Goal: Information Seeking & Learning: Learn about a topic

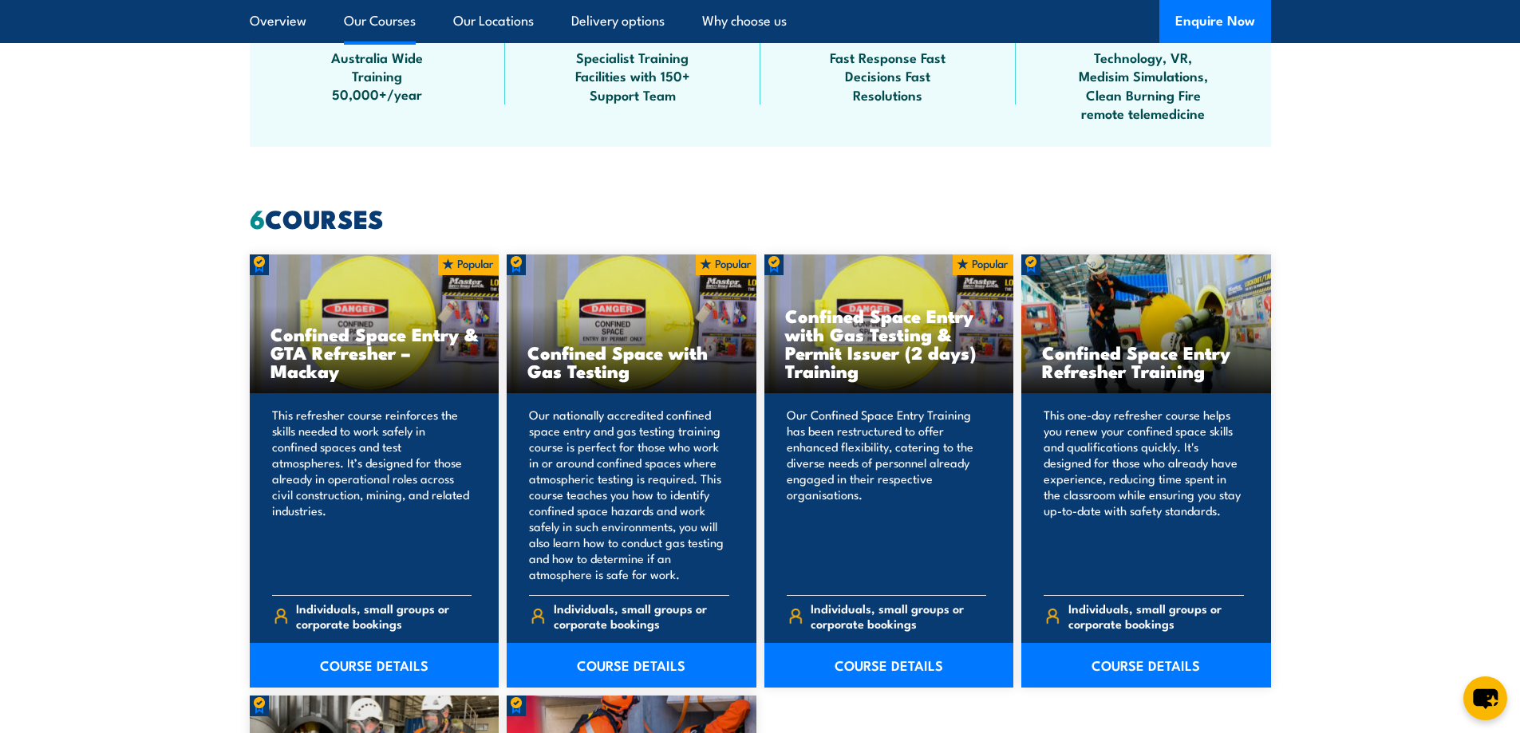
scroll to position [1197, 0]
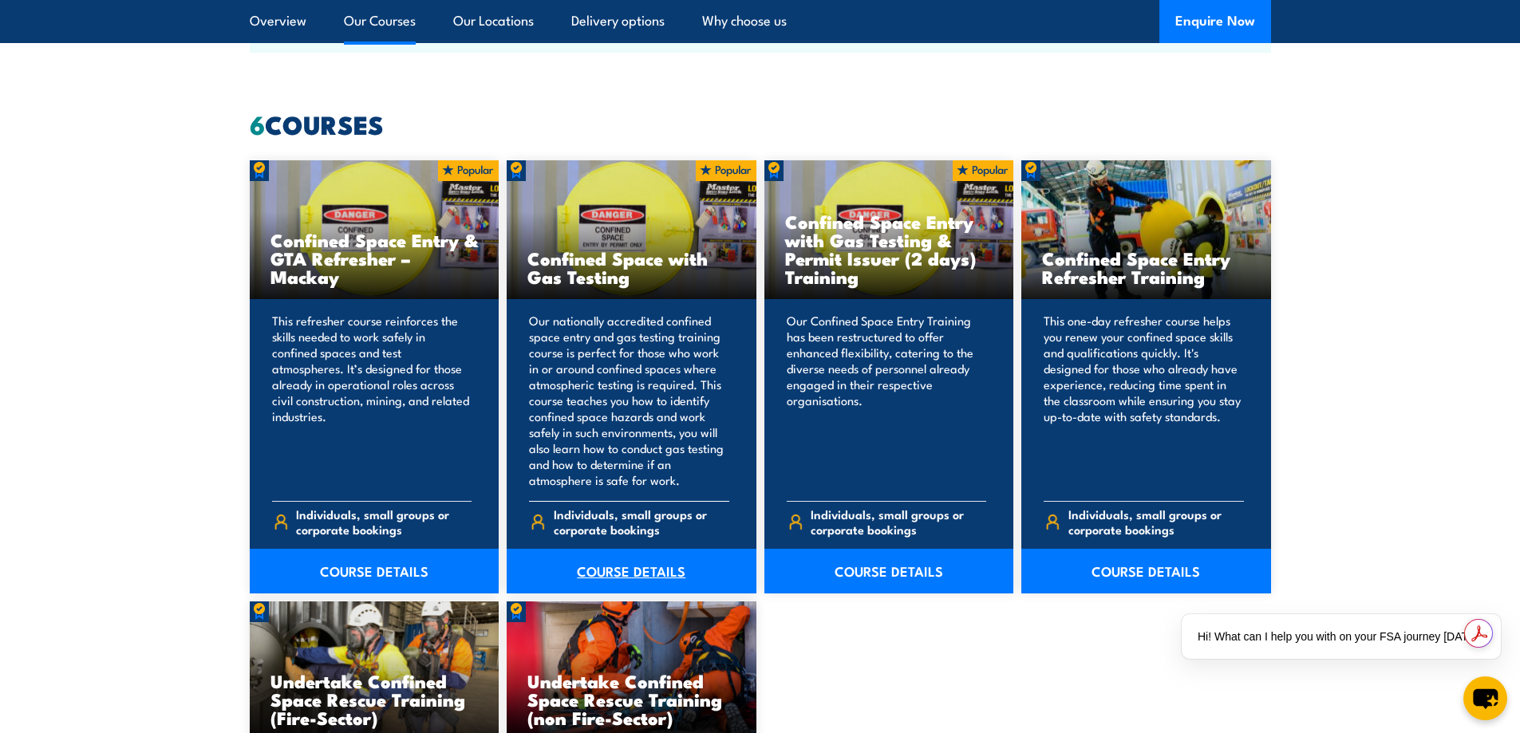
click at [676, 572] on link "COURSE DETAILS" at bounding box center [632, 571] width 250 height 45
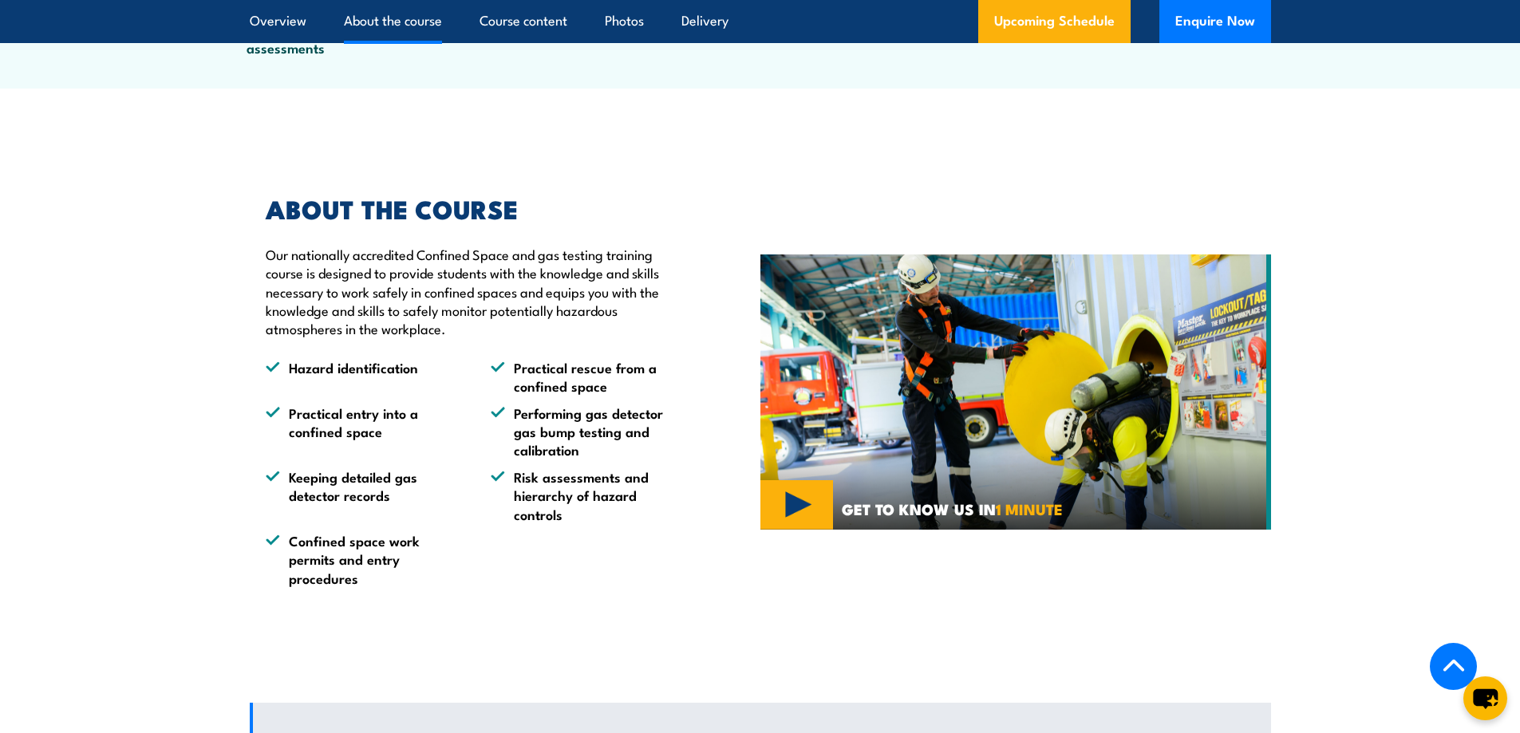
scroll to position [958, 0]
